Goal: Communication & Community: Answer question/provide support

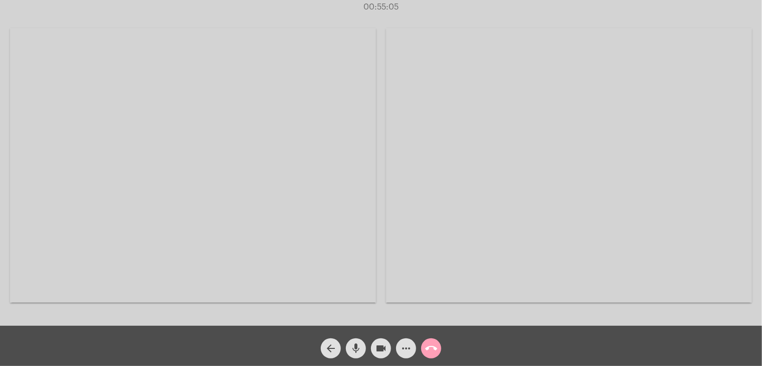
click at [432, 347] on mat-icon "call_end" at bounding box center [431, 348] width 12 height 12
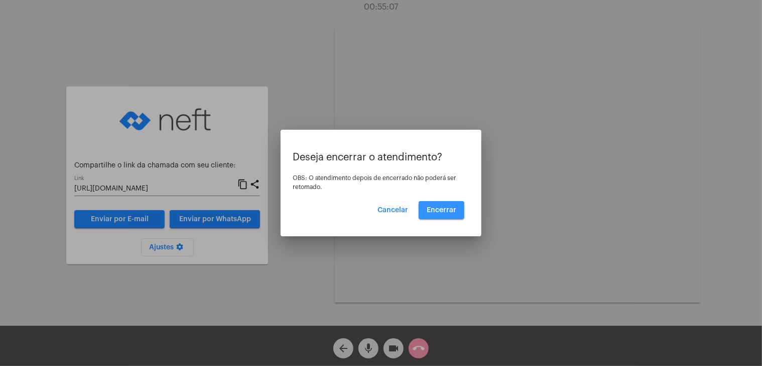
click at [447, 206] on span "Encerrar" at bounding box center [442, 209] width 30 height 7
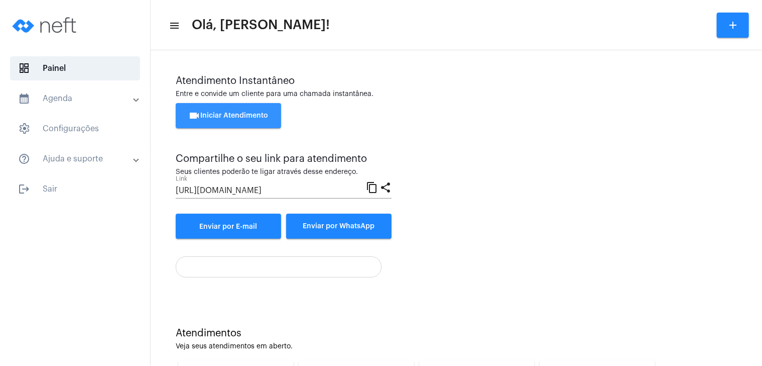
click at [251, 114] on span "videocam Iniciar Atendimento" at bounding box center [229, 115] width 80 height 7
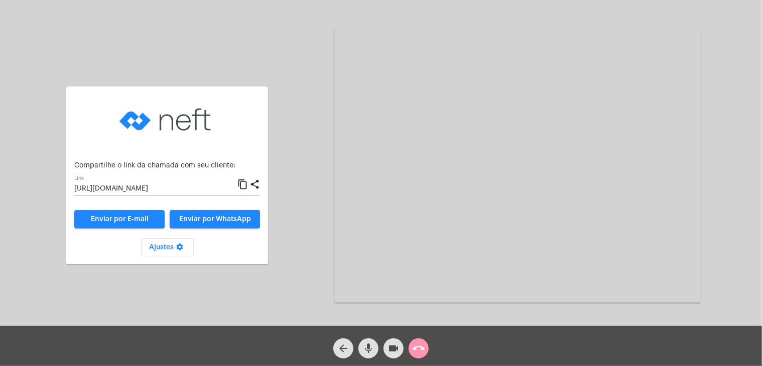
click at [244, 185] on mat-icon "content_copy" at bounding box center [243, 184] width 11 height 12
